Goal: Register for event/course

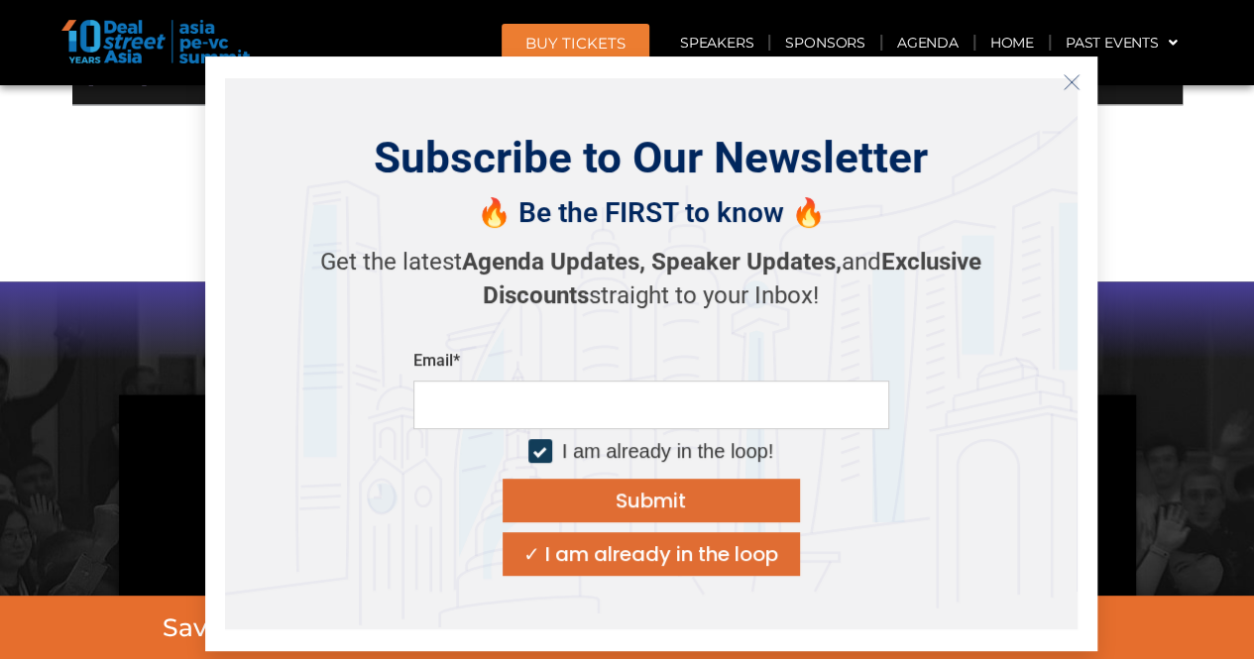
scroll to position [1487, 0]
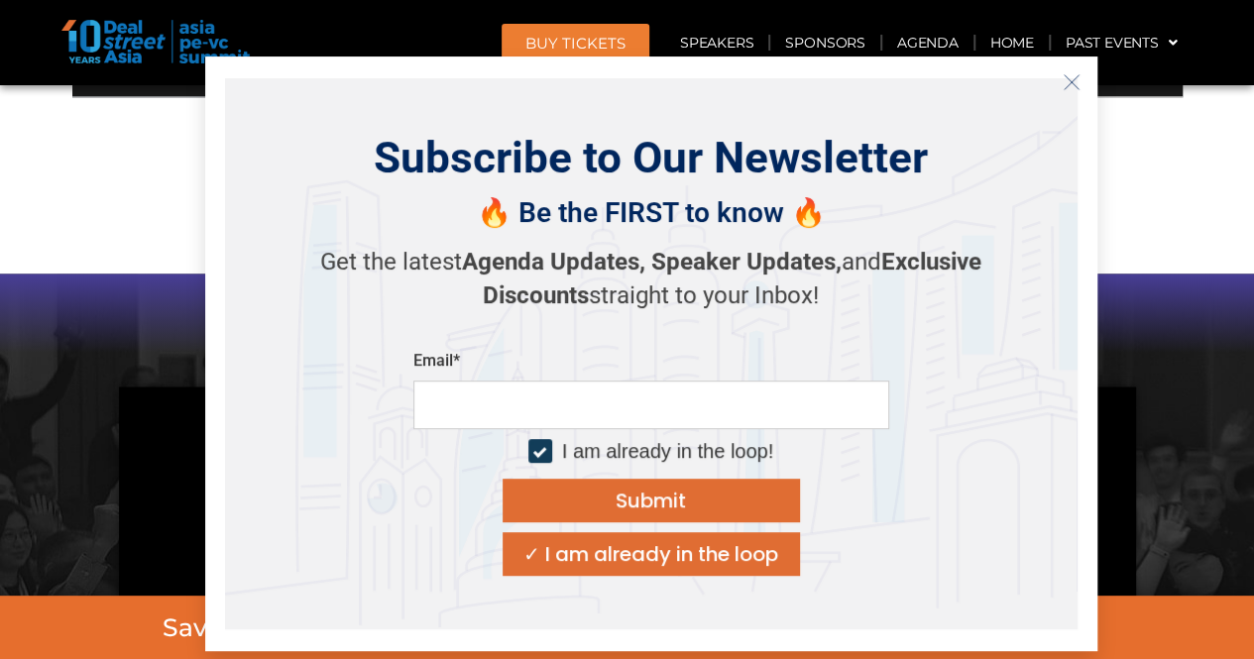
click at [1076, 79] on icon "Close" at bounding box center [1072, 82] width 18 height 18
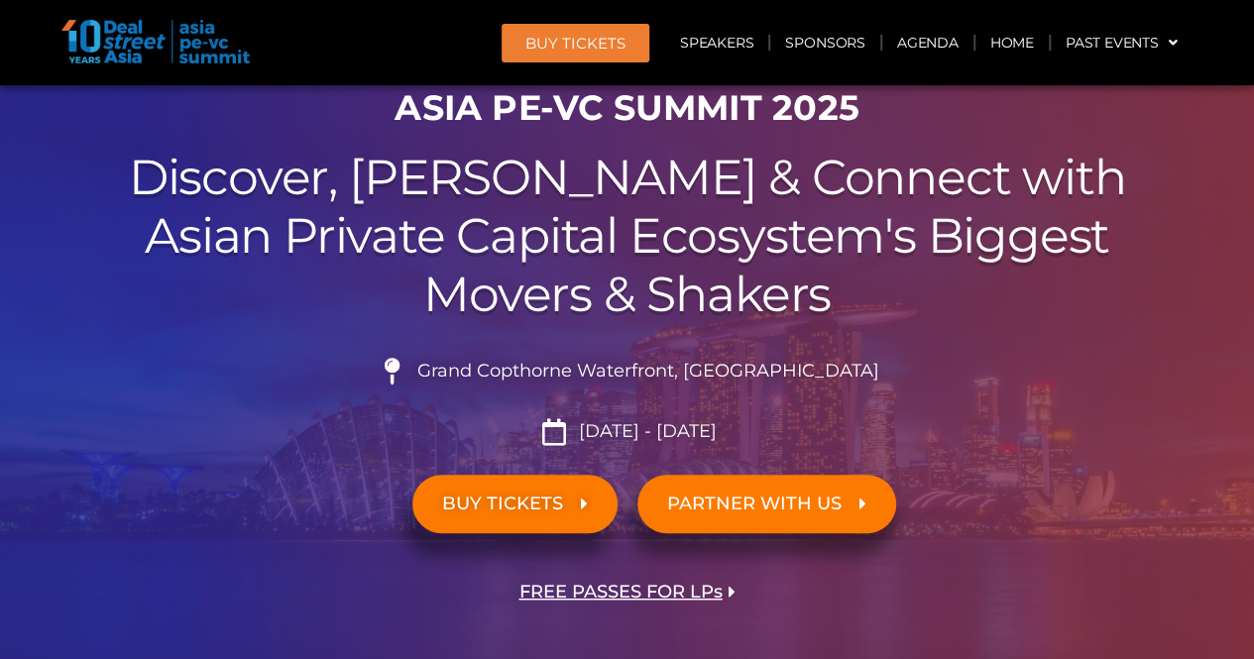
scroll to position [0, 0]
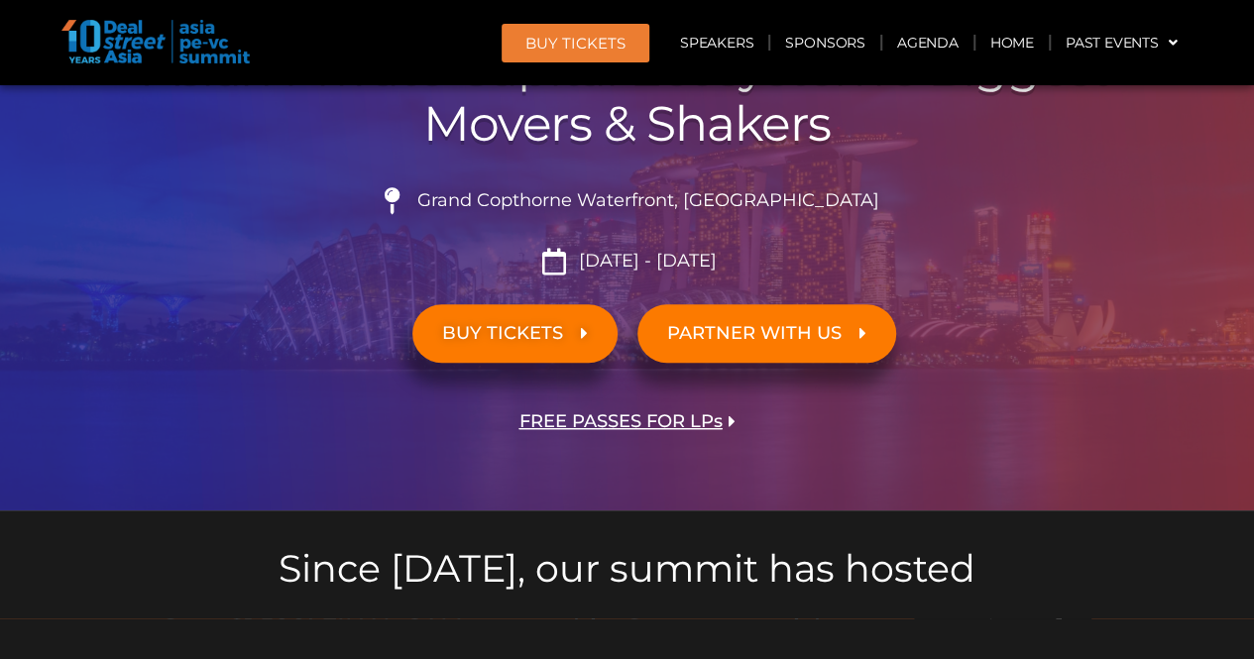
click at [544, 329] on span "BUY TICKETS" at bounding box center [502, 333] width 121 height 19
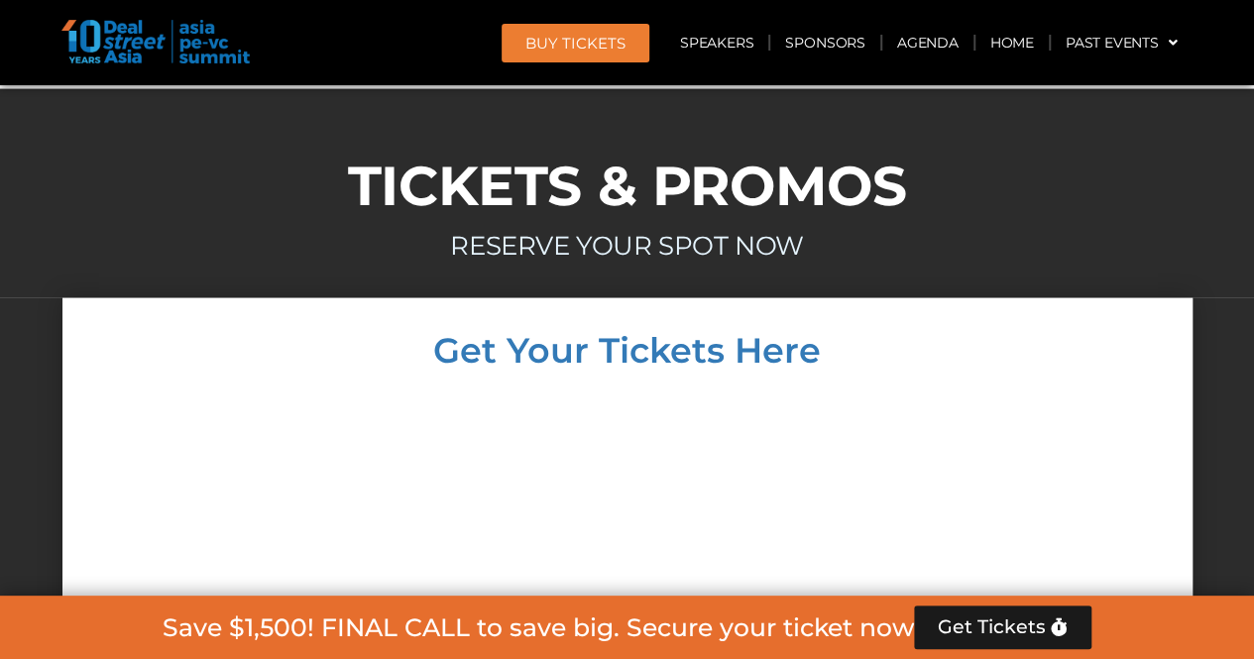
scroll to position [17181, 0]
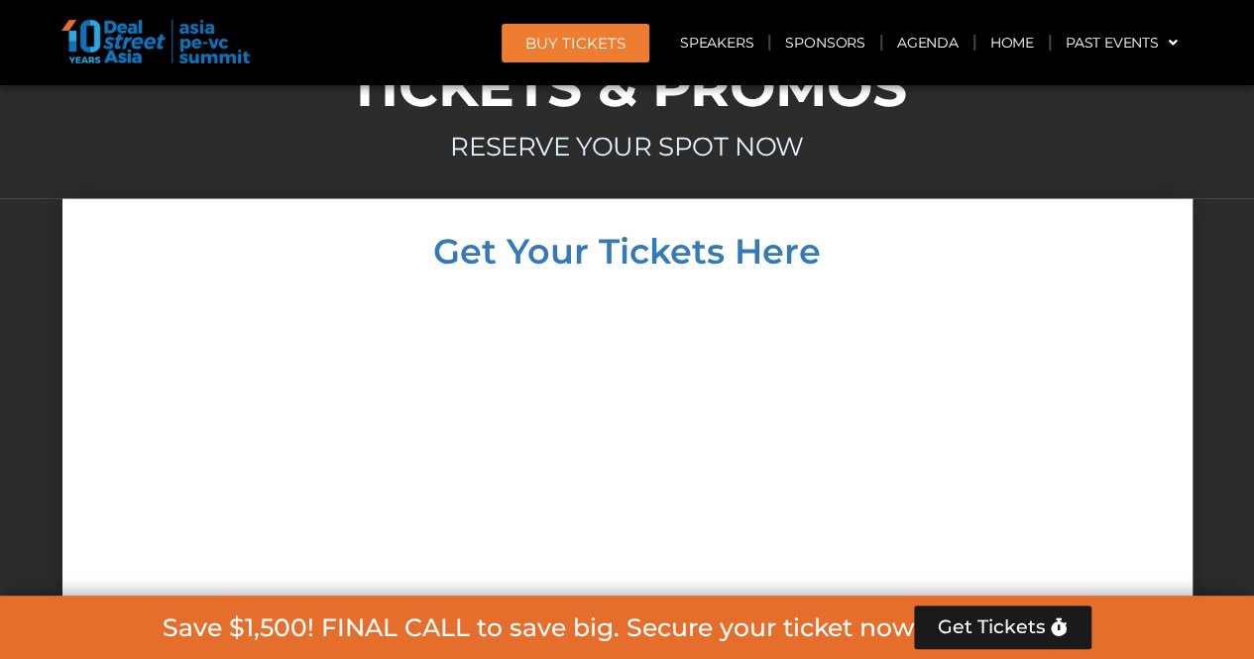
drag, startPoint x: 436, startPoint y: 396, endPoint x: 256, endPoint y: 366, distance: 182.9
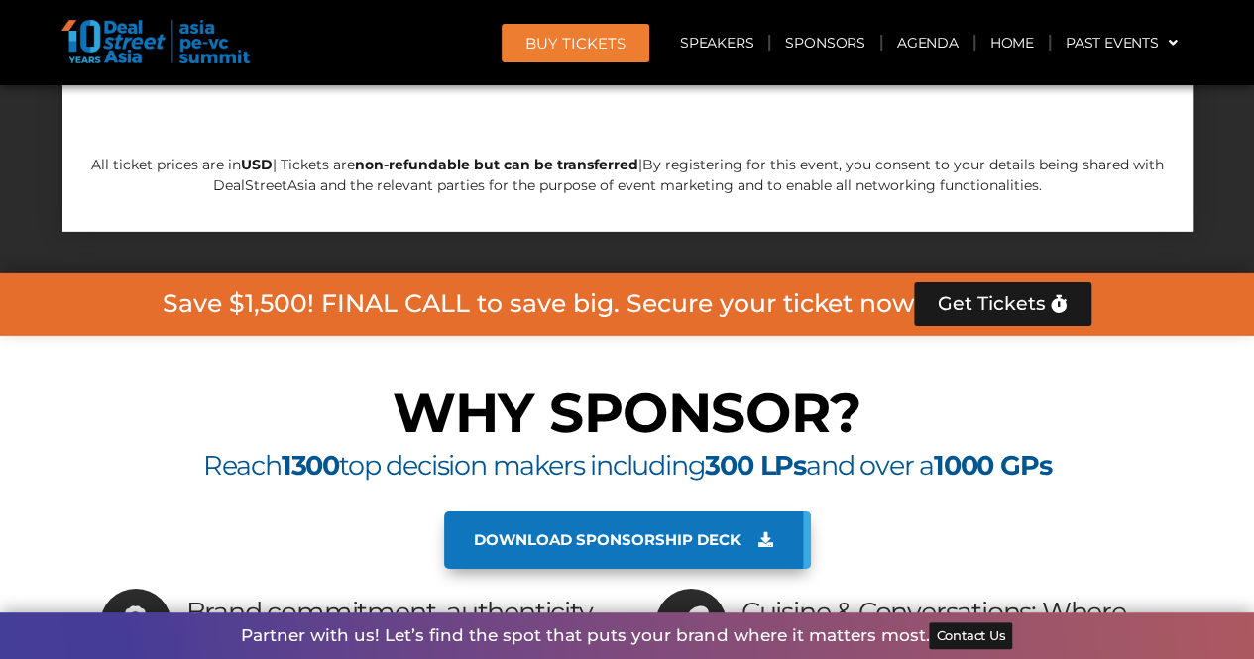
scroll to position [18073, 0]
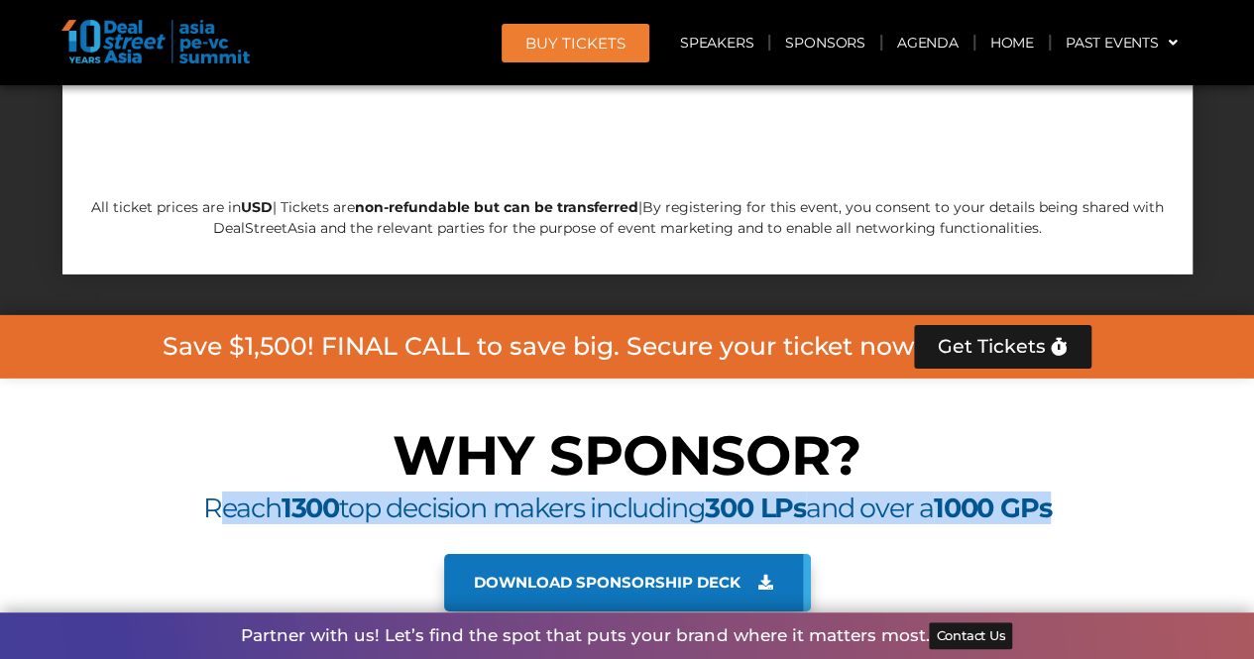
drag, startPoint x: 204, startPoint y: 234, endPoint x: 1103, endPoint y: 256, distance: 898.7
click at [1103, 493] on div "Reach 1300 top decision makers including 300 LPs and over a 1000 GPs" at bounding box center [627, 523] width 1111 height 61
click at [1015, 492] on b "1000 GPs" at bounding box center [992, 508] width 117 height 33
click at [988, 493] on div "Reach 1300 top decision makers including 300 LPs and over a 1000 GPs" at bounding box center [627, 523] width 1111 height 61
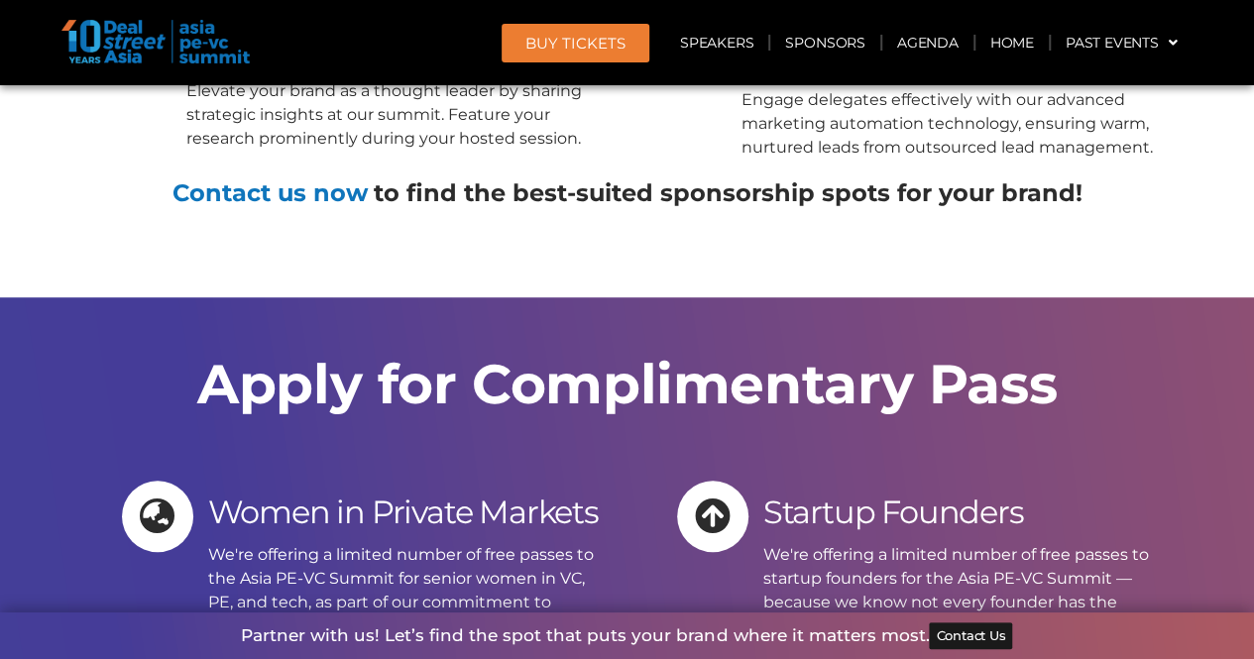
scroll to position [18965, 0]
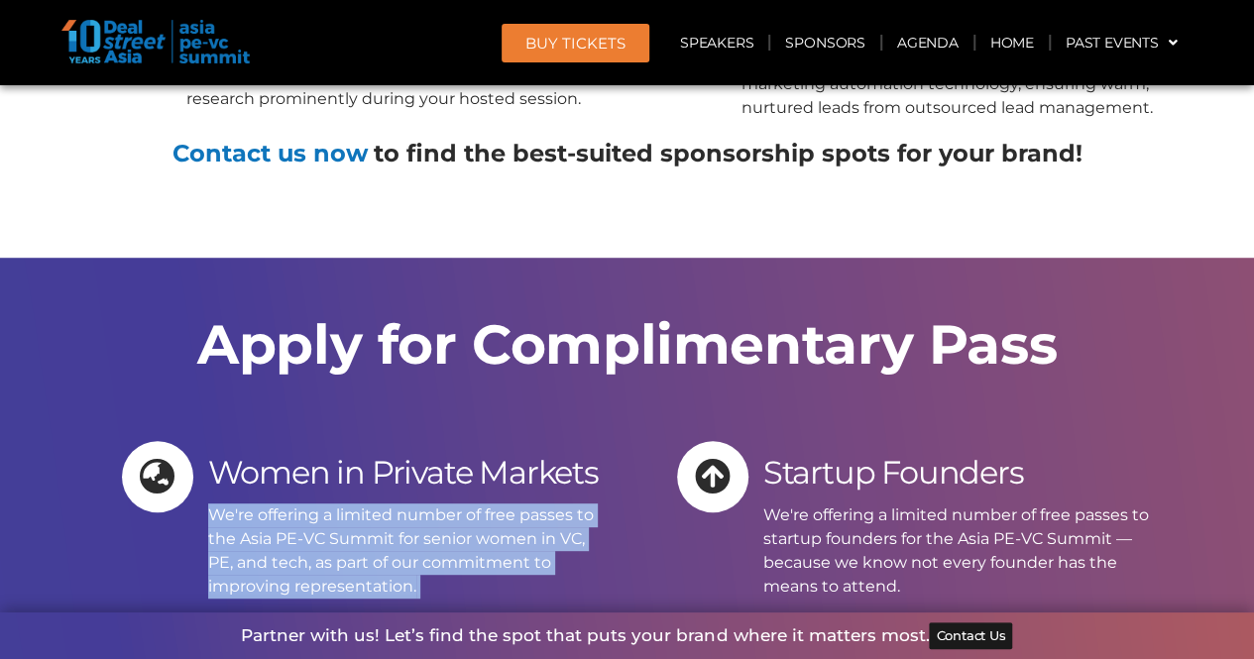
drag, startPoint x: 441, startPoint y: 308, endPoint x: 476, endPoint y: 353, distance: 56.5
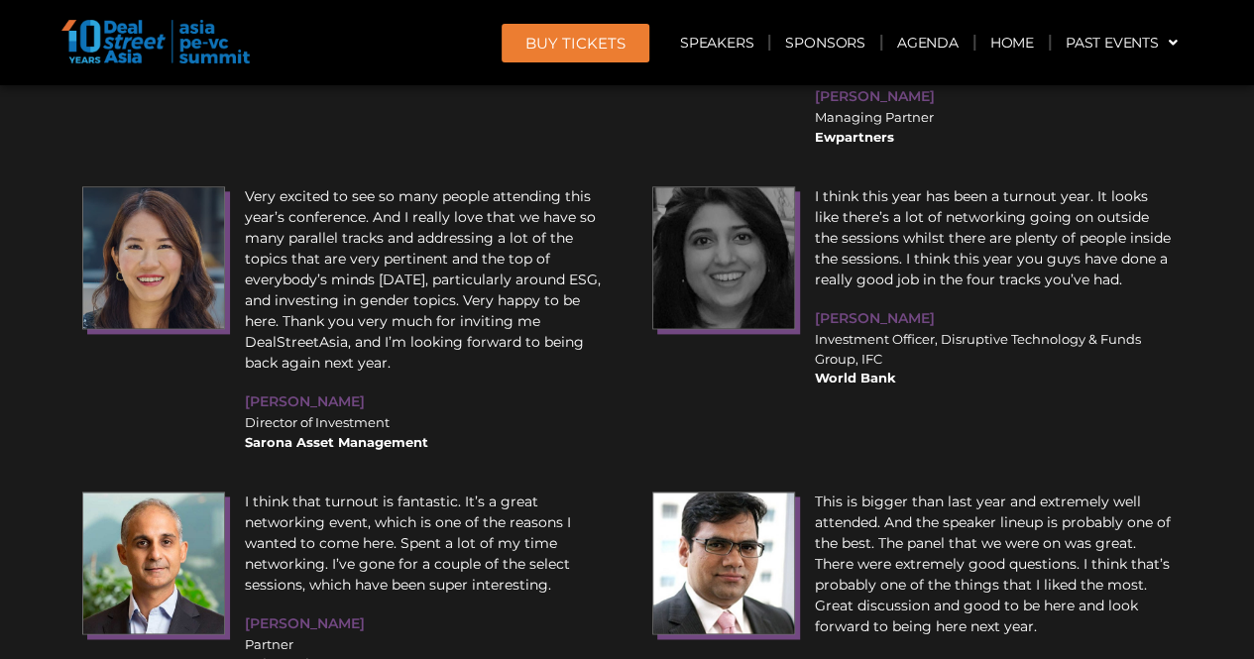
scroll to position [23596, 0]
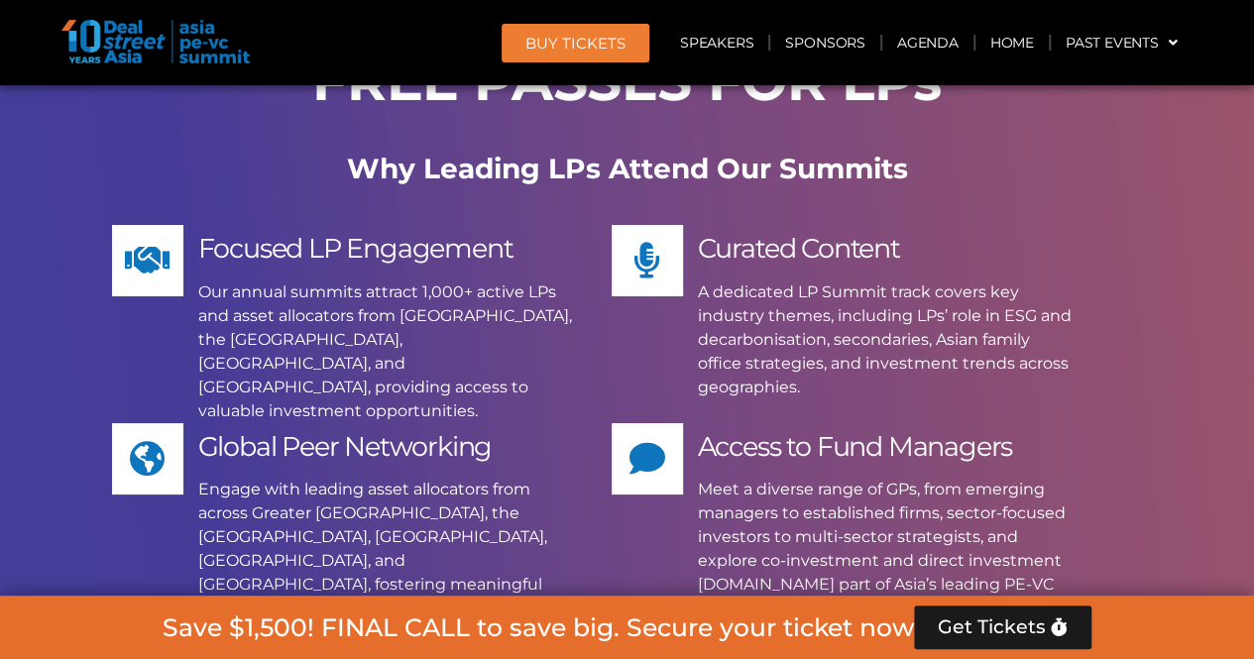
scroll to position [15029, 0]
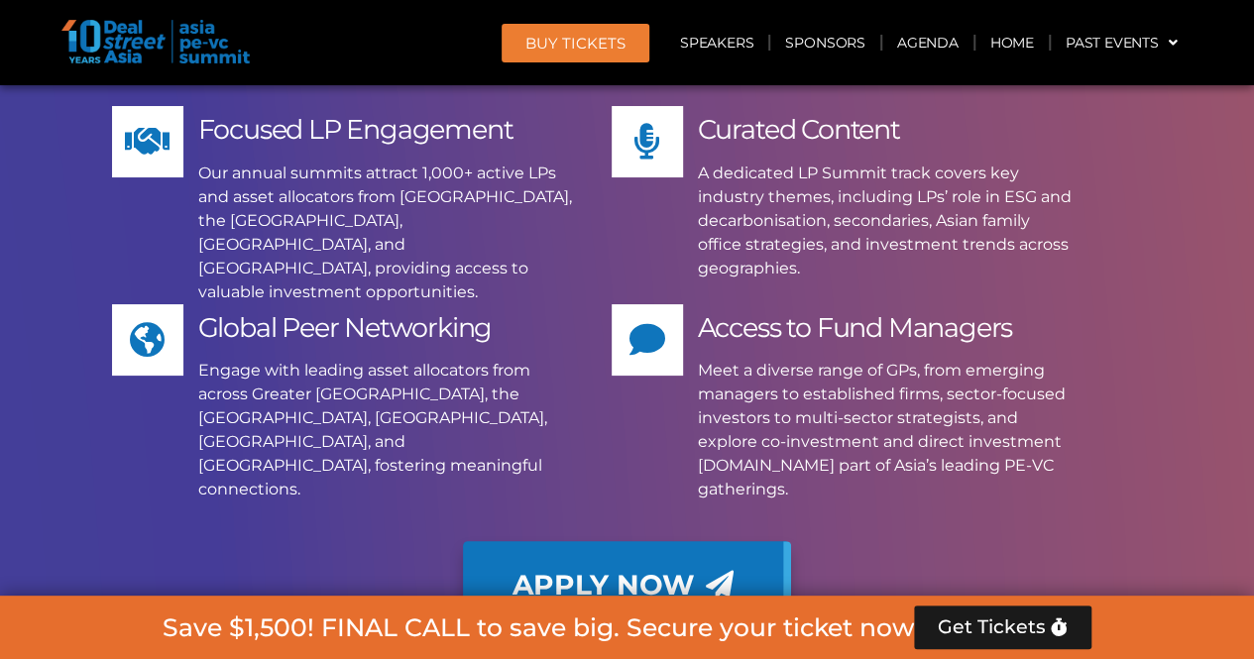
drag, startPoint x: 550, startPoint y: 412, endPoint x: 869, endPoint y: 418, distance: 318.4
click at [869, 649] on p "DealStreetAsia reserves the right to issue passes at its discretion. Only 1 for…" at bounding box center [627, 661] width 1111 height 24
click at [839, 649] on p "DealStreetAsia reserves the right to issue passes at its discretion. Only 1 for…" at bounding box center [627, 661] width 1111 height 24
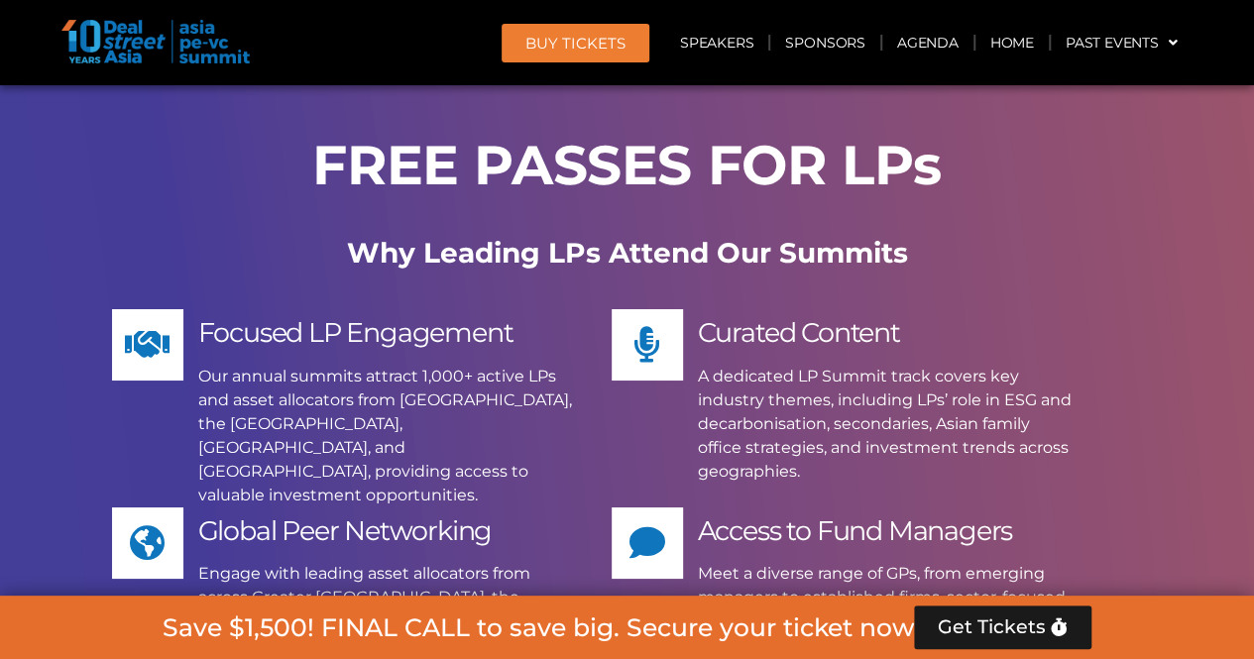
scroll to position [14930, 0]
